Goal: Task Accomplishment & Management: Manage account settings

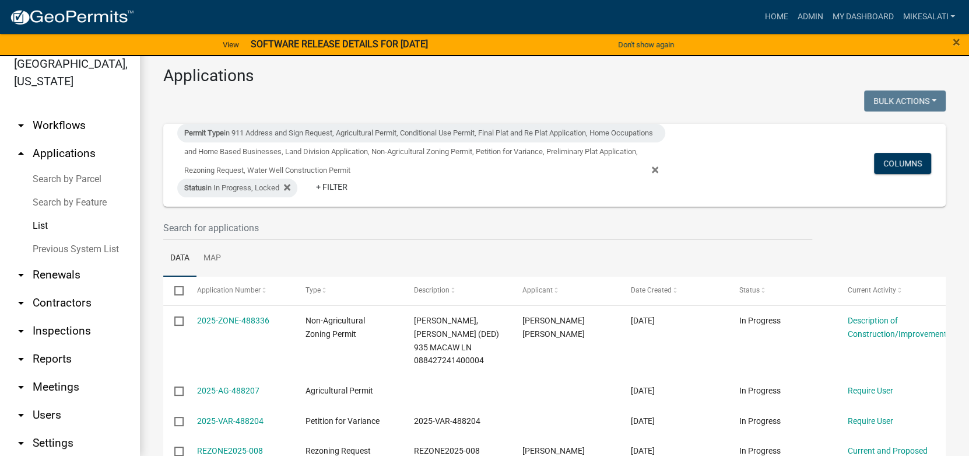
scroll to position [116, 0]
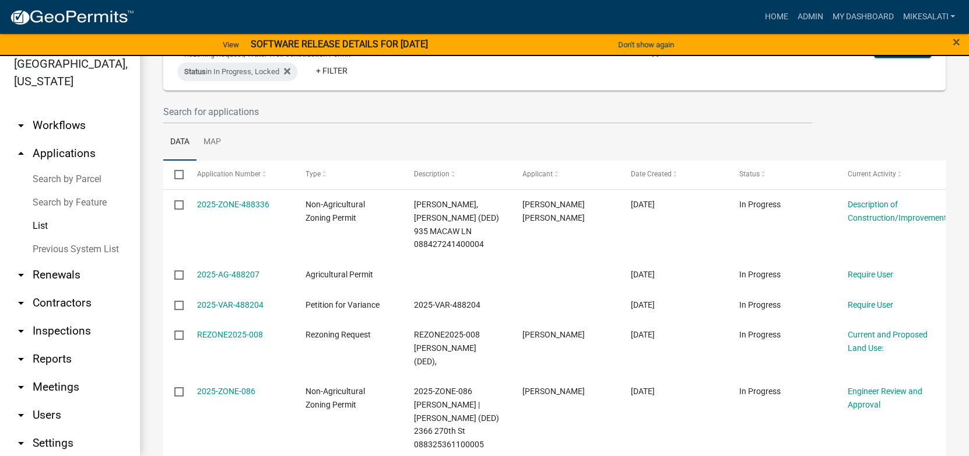
click at [63, 111] on link "arrow_drop_down Workflows" at bounding box center [70, 125] width 140 height 28
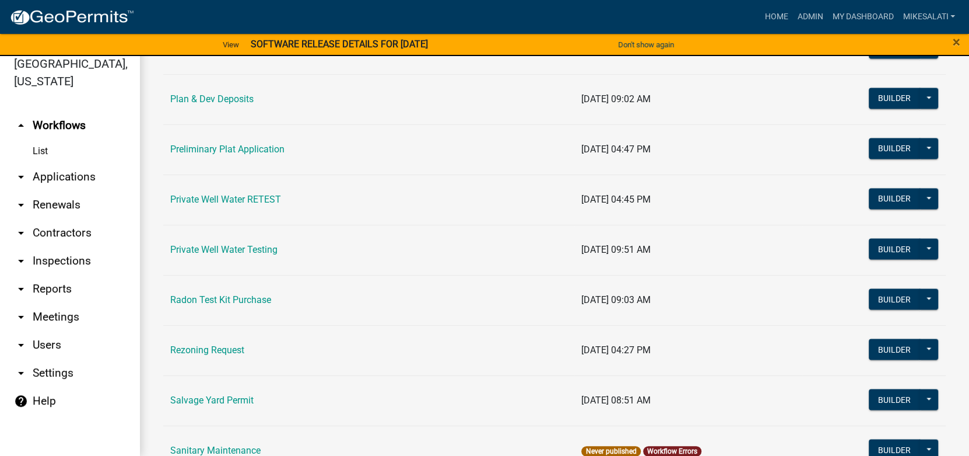
scroll to position [1224, 0]
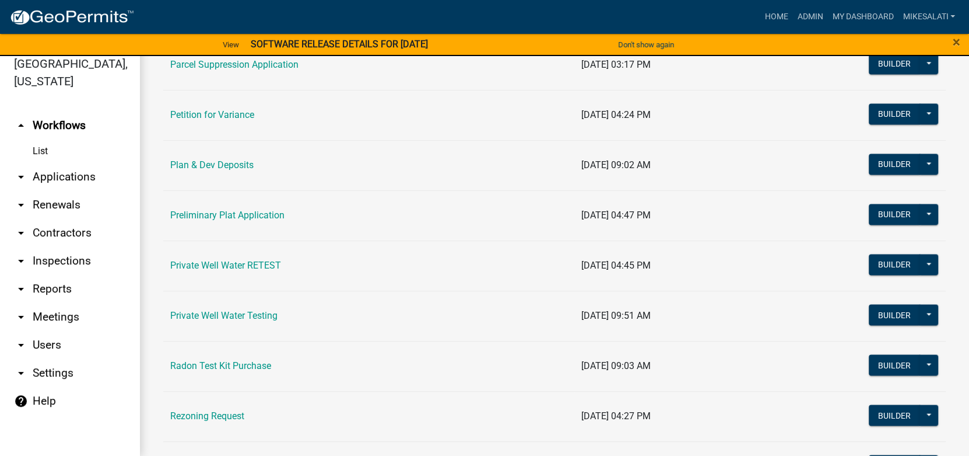
click at [56, 163] on link "arrow_drop_down Applications" at bounding box center [70, 177] width 140 height 28
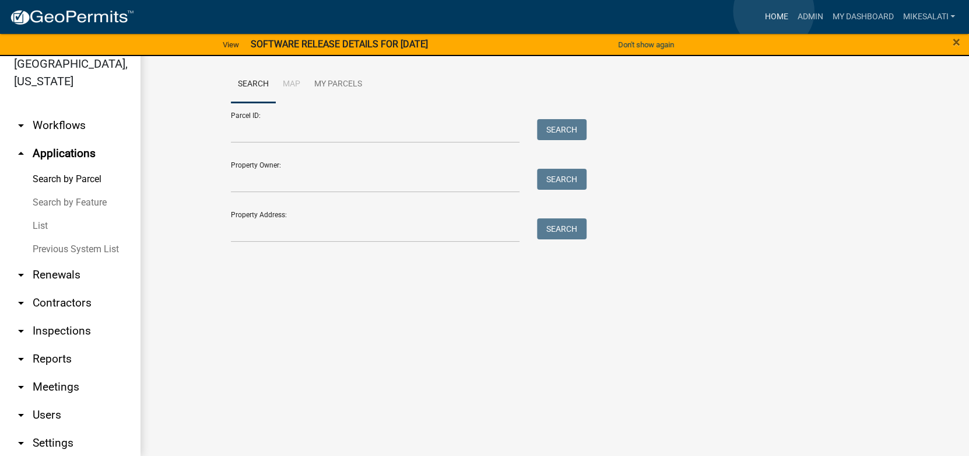
click at [774, 12] on link "Home" at bounding box center [776, 17] width 33 height 22
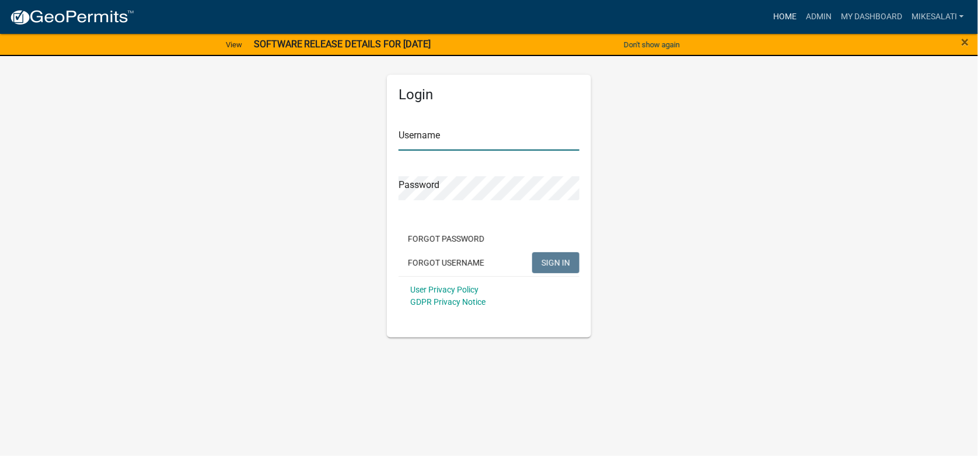
type input "MikeSalati"
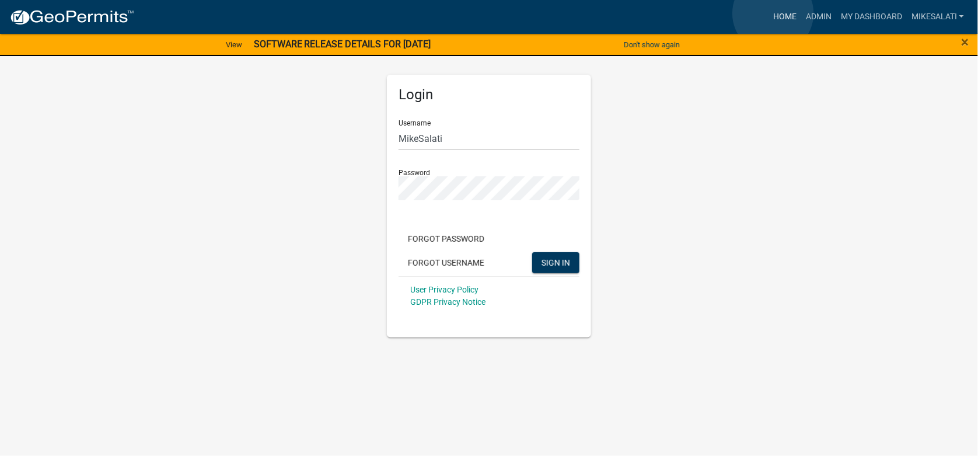
click at [773, 13] on link "Home" at bounding box center [784, 17] width 33 height 22
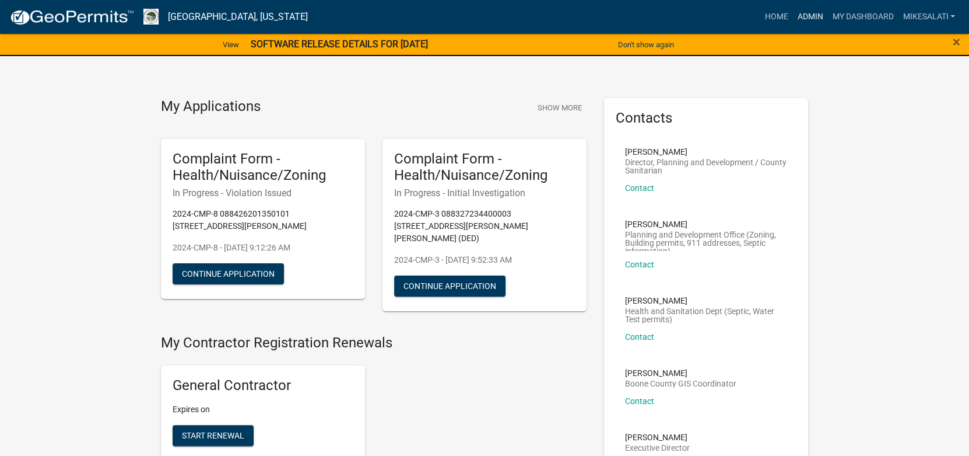
click at [804, 15] on link "Admin" at bounding box center [810, 17] width 35 height 22
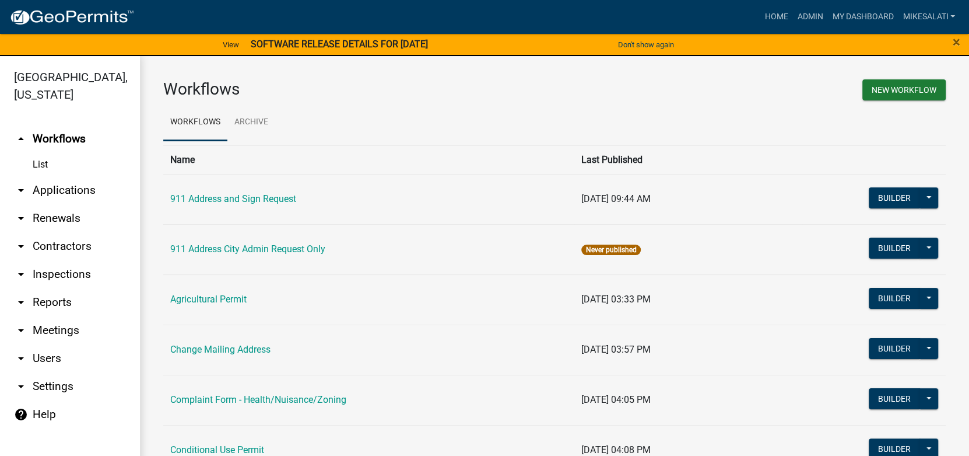
click at [43, 176] on link "arrow_drop_down Applications" at bounding box center [70, 190] width 140 height 28
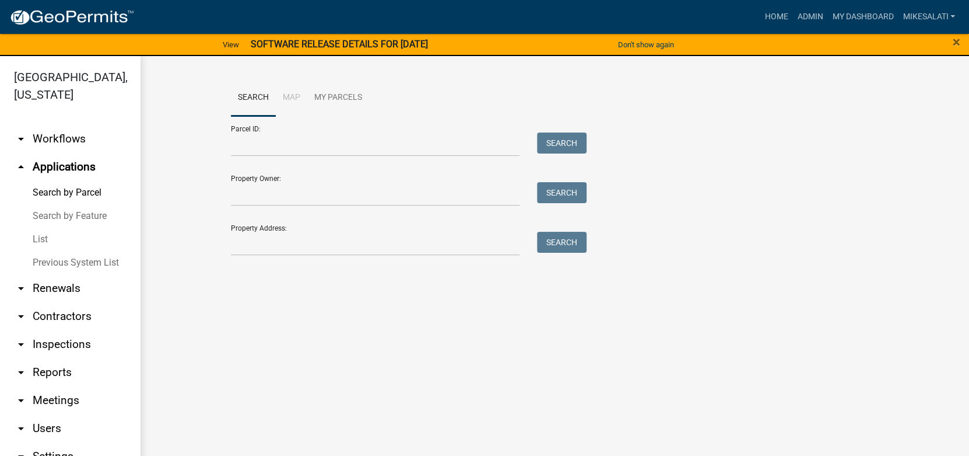
click at [41, 227] on link "List" at bounding box center [70, 238] width 140 height 23
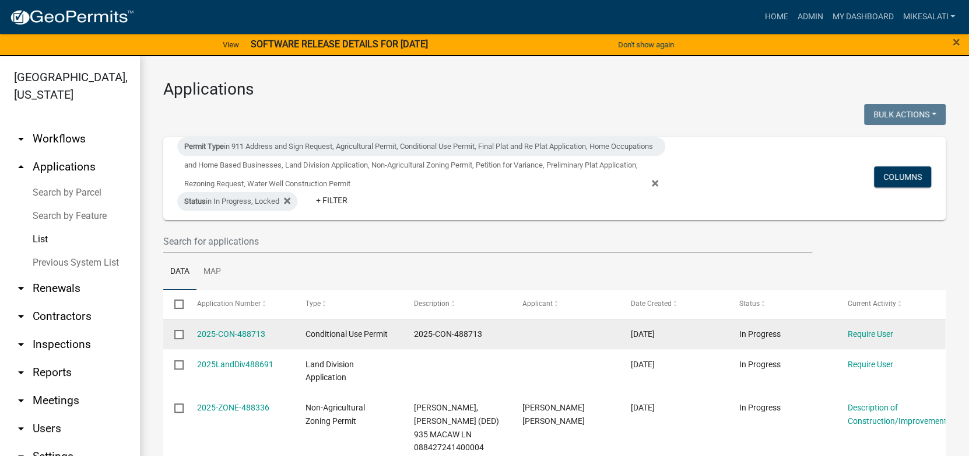
click at [178, 334] on input "checkbox" at bounding box center [178, 334] width 8 height 8
checkbox input "true"
